Goal: Information Seeking & Learning: Get advice/opinions

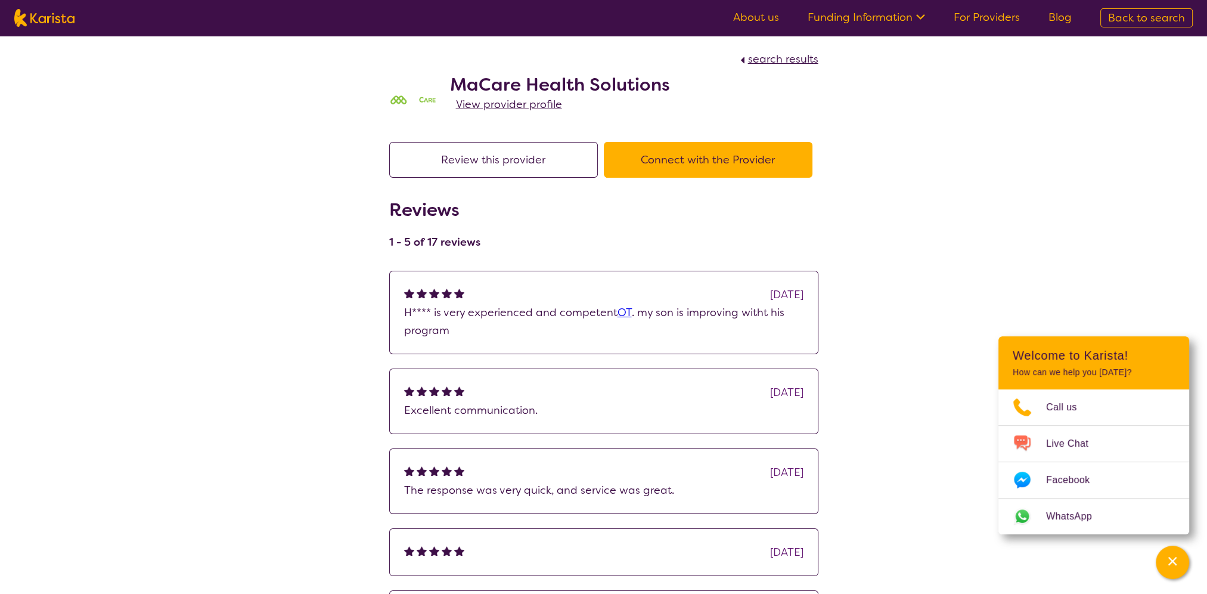
click at [550, 169] on button "Review this provider" at bounding box center [493, 160] width 209 height 36
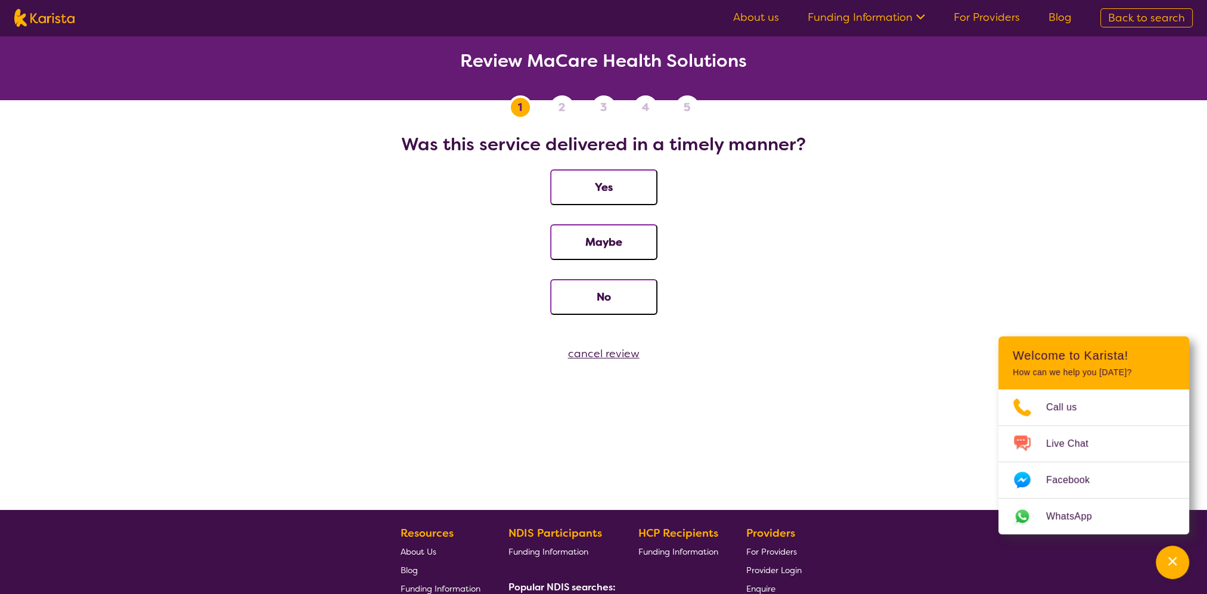
click at [604, 353] on div "cancel review" at bounding box center [603, 354] width 1207 height 18
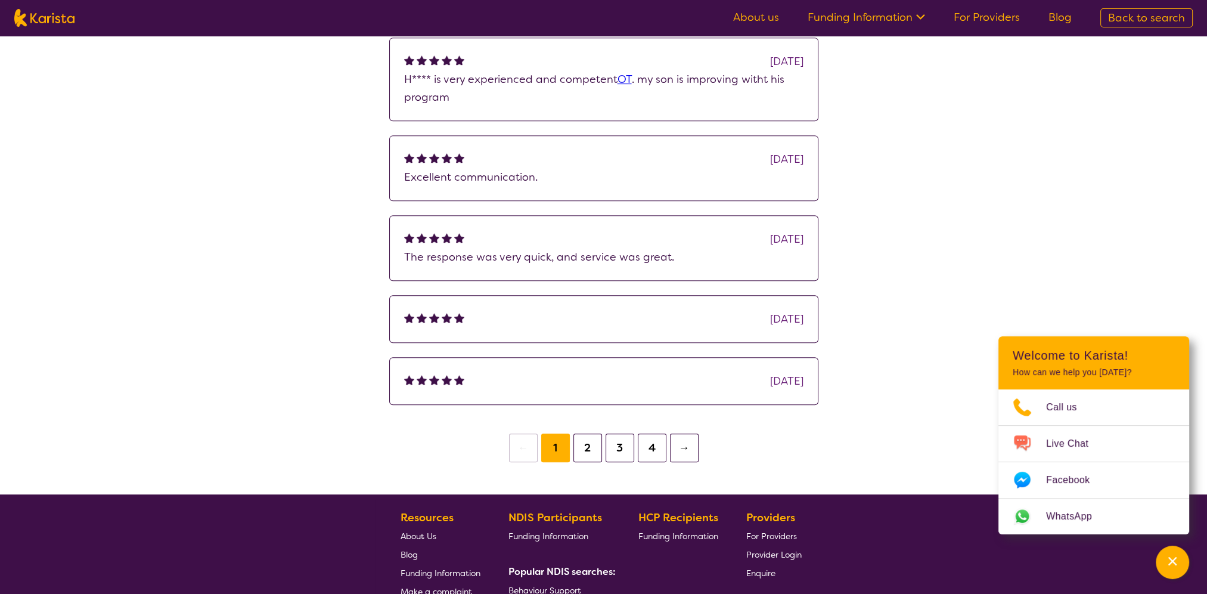
scroll to position [775, 0]
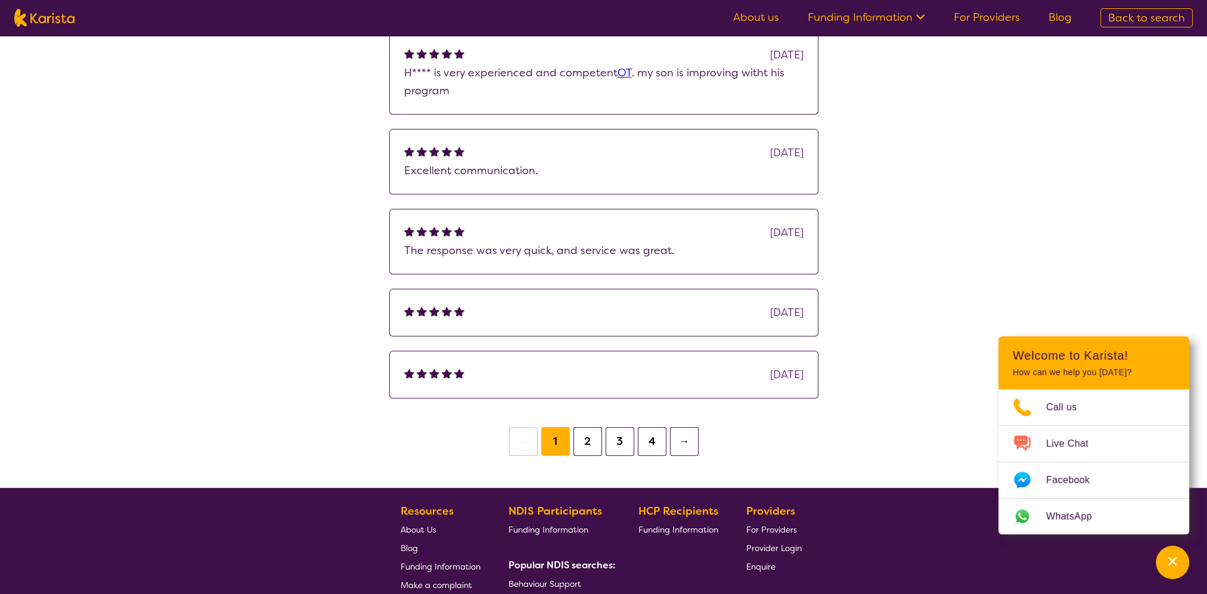
click at [591, 441] on button "2" at bounding box center [587, 441] width 29 height 29
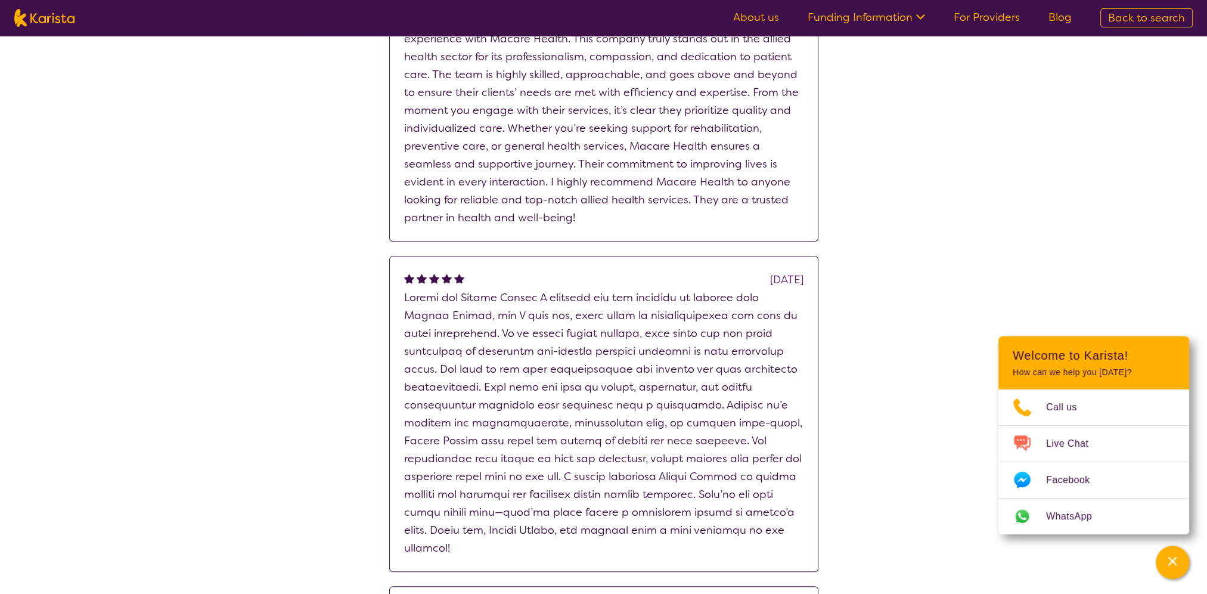
scroll to position [834, 0]
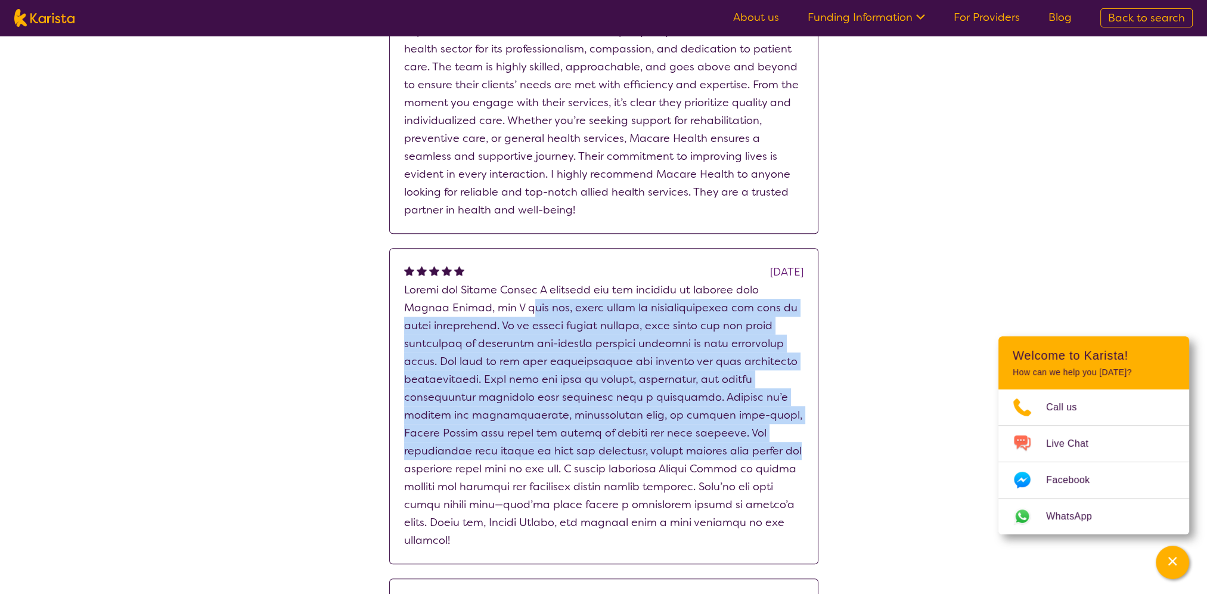
drag, startPoint x: 483, startPoint y: 307, endPoint x: 717, endPoint y: 457, distance: 278.3
click at [717, 457] on p at bounding box center [603, 415] width 399 height 268
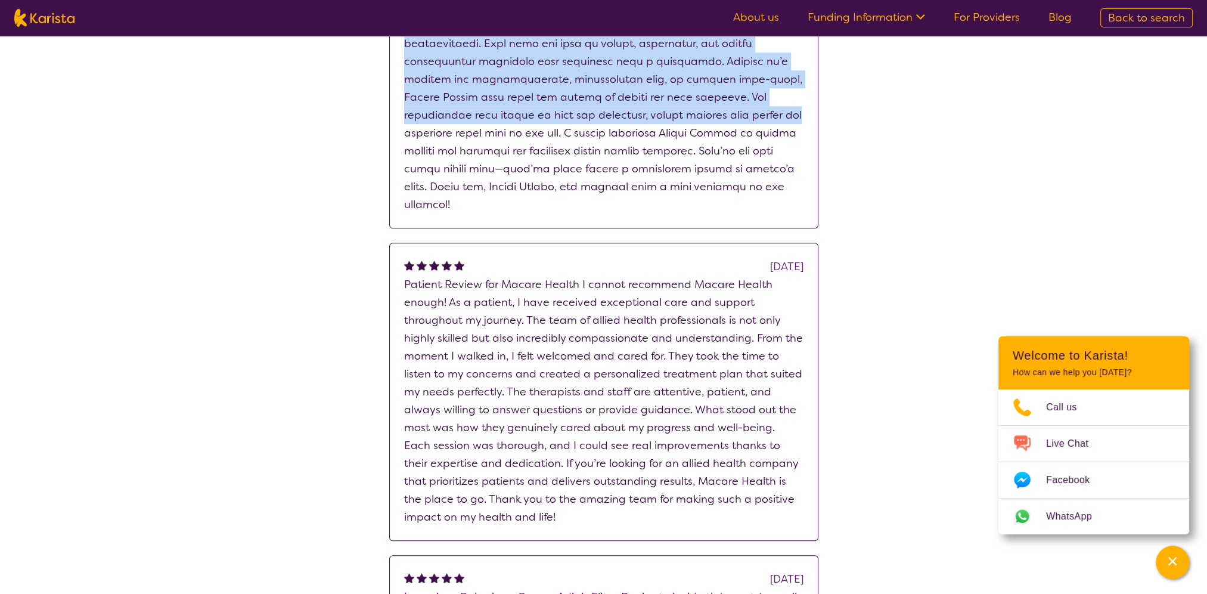
scroll to position [1192, 0]
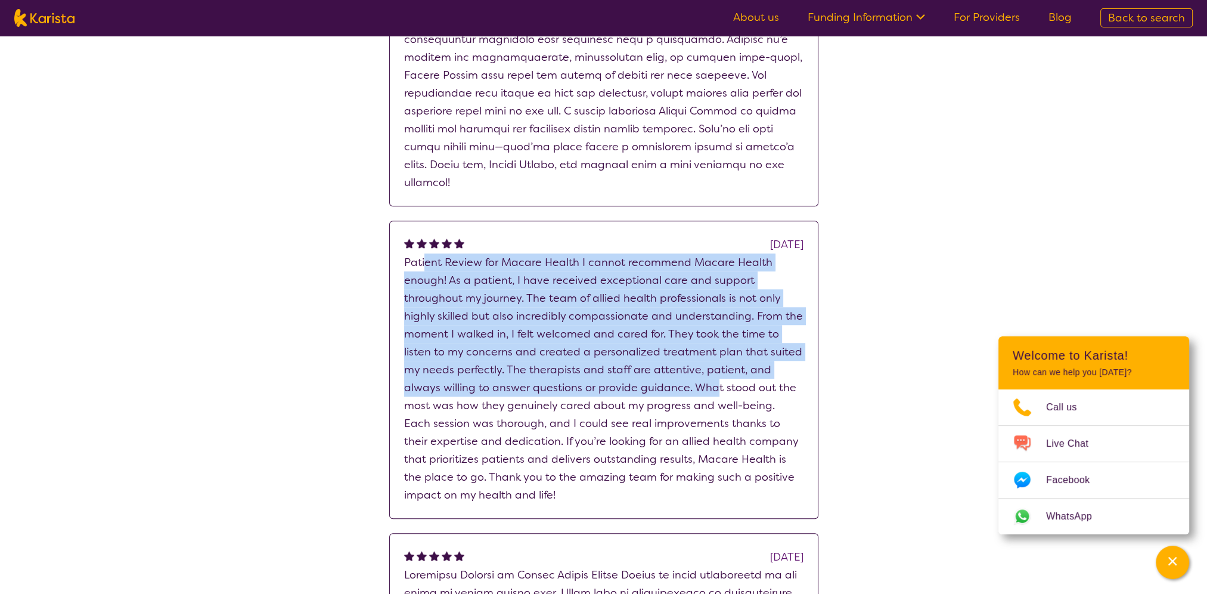
drag, startPoint x: 425, startPoint y: 244, endPoint x: 713, endPoint y: 362, distance: 311.4
click at [713, 362] on p "Patient Review for Macare Health I cannot recommend Macare Health enough! As a …" at bounding box center [603, 378] width 399 height 250
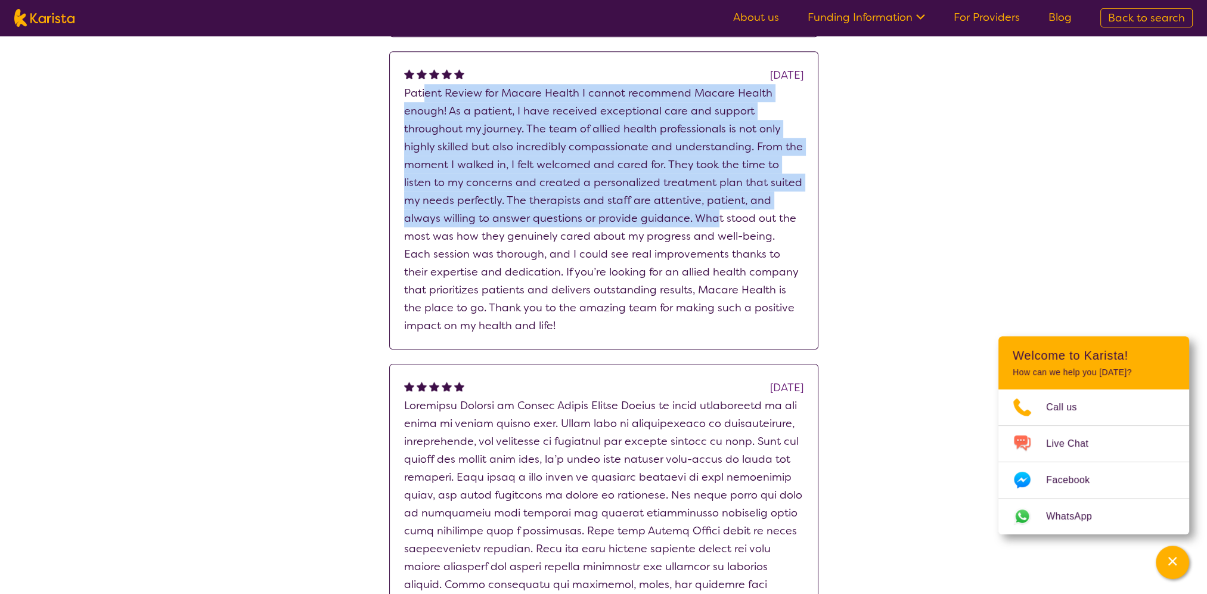
scroll to position [1490, 0]
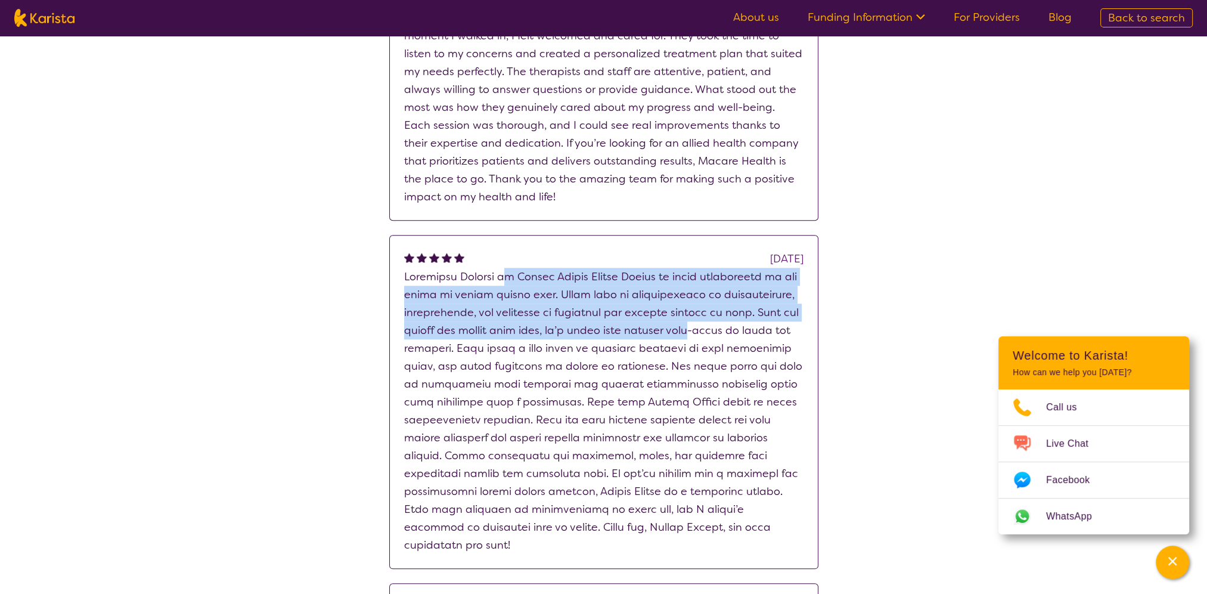
drag, startPoint x: 497, startPoint y: 266, endPoint x: 722, endPoint y: 318, distance: 231.8
click at [722, 318] on p at bounding box center [603, 411] width 399 height 286
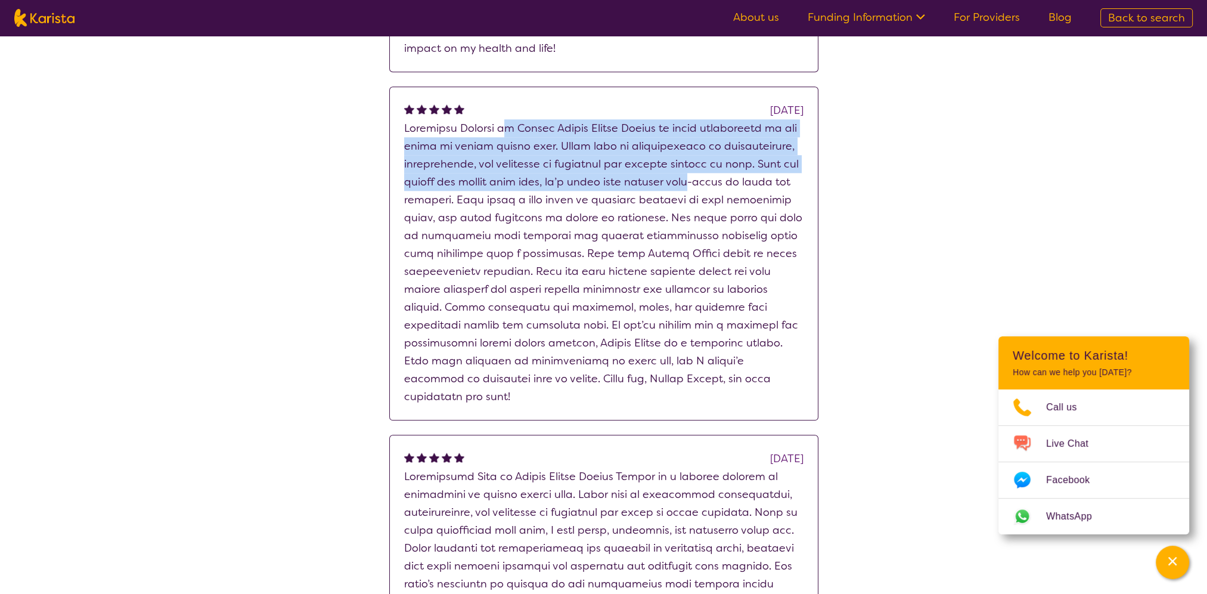
scroll to position [1907, 0]
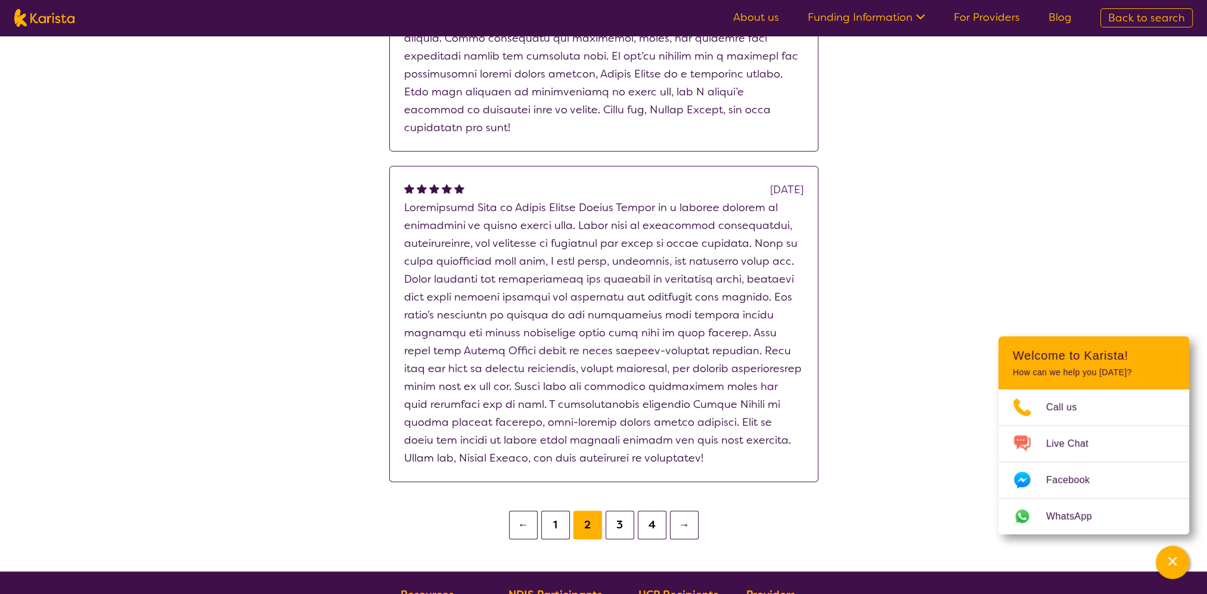
click at [495, 198] on p at bounding box center [603, 332] width 399 height 268
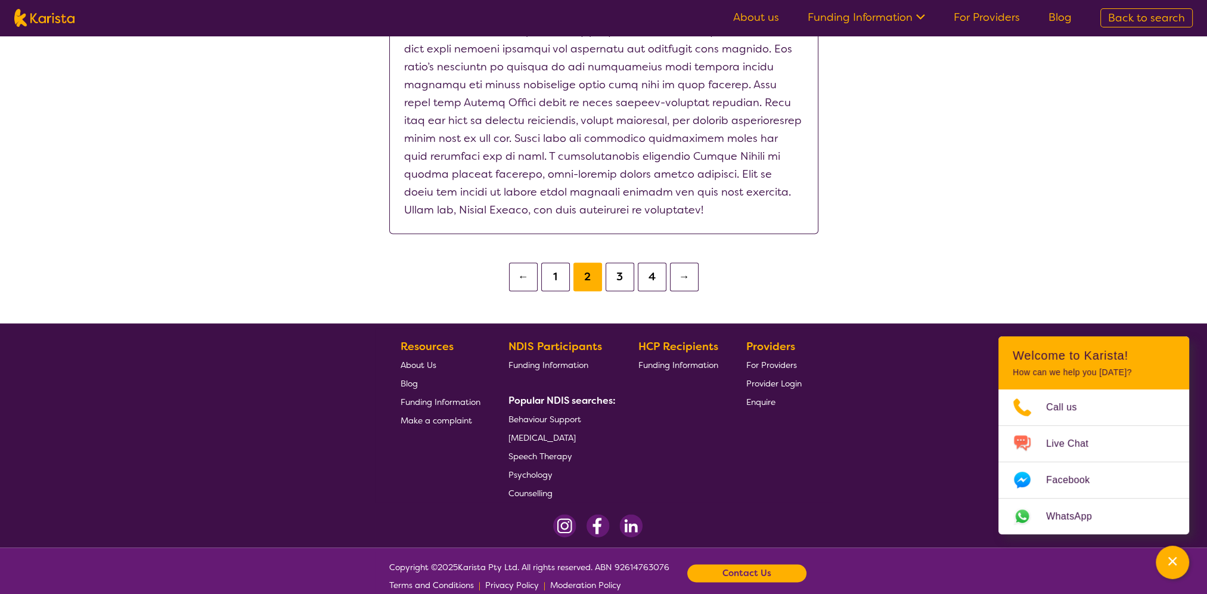
click at [626, 262] on button "3" at bounding box center [620, 276] width 29 height 29
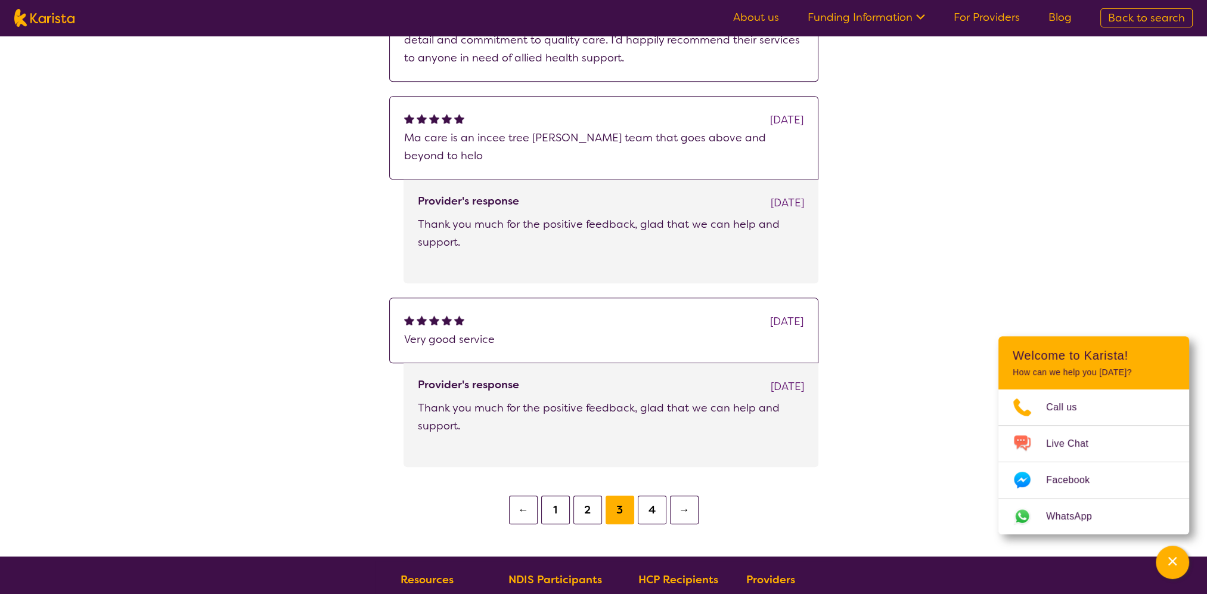
scroll to position [1431, 0]
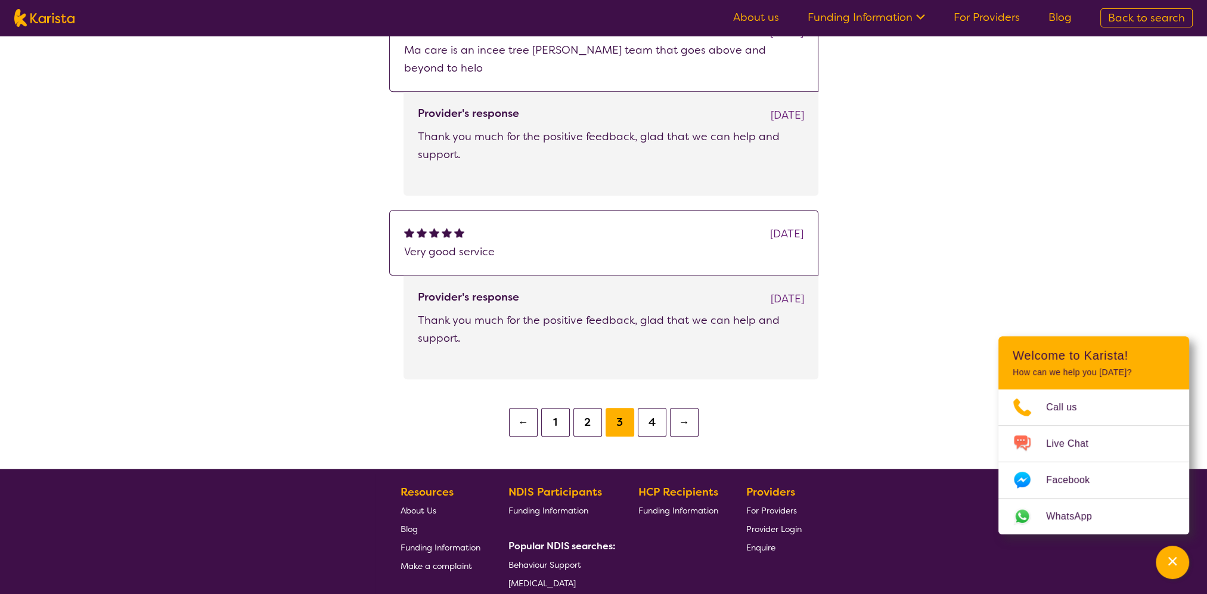
click at [660, 408] on button "4" at bounding box center [652, 422] width 29 height 29
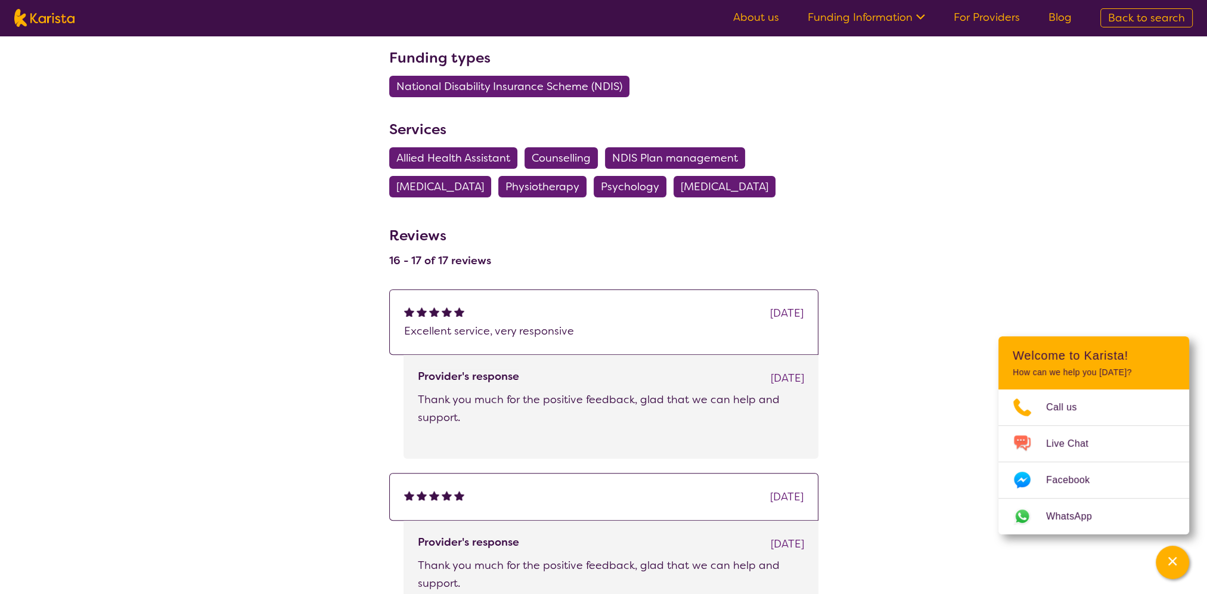
scroll to position [417, 0]
